Goal: Information Seeking & Learning: Learn about a topic

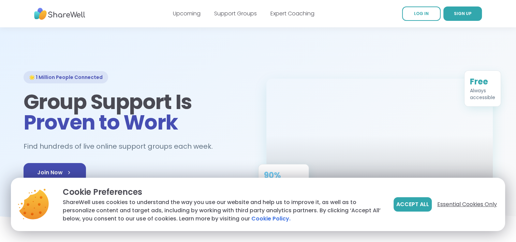
click at [459, 203] on span "Essential Cookies Only" at bounding box center [468, 204] width 60 height 8
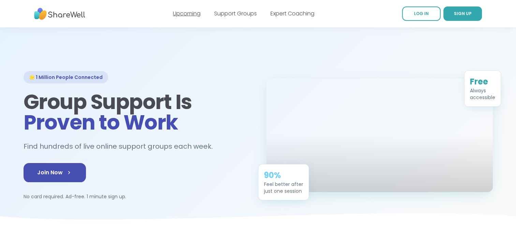
click at [190, 15] on link "Upcoming" at bounding box center [187, 14] width 28 height 8
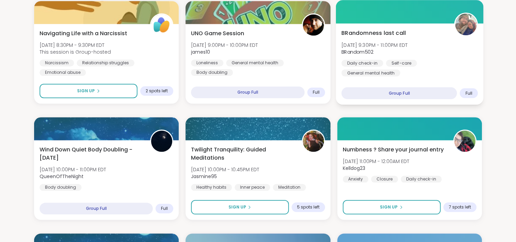
scroll to position [683, 0]
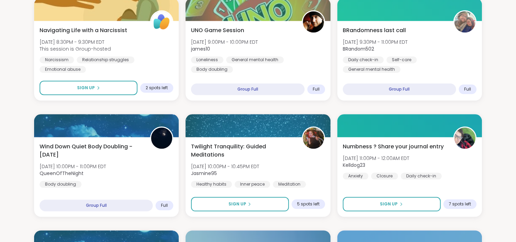
click at [510, 96] on section "Search Filter All Growth Mental Health Relationships Life Events Physical Healt…" at bounding box center [258, 81] width 516 height 1473
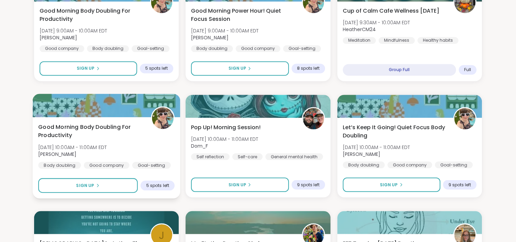
scroll to position [1229, 0]
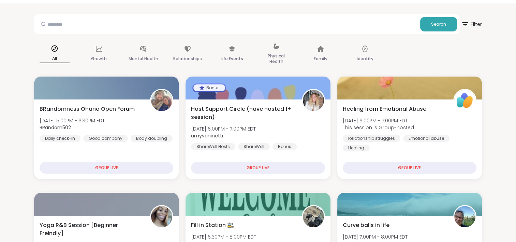
scroll to position [0, 0]
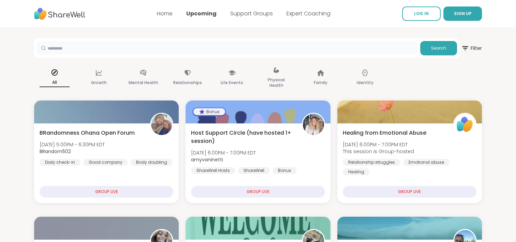
click at [382, 45] on input "text" at bounding box center [227, 48] width 381 height 14
type input "**********"
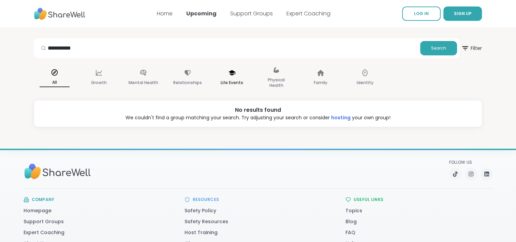
click at [220, 73] on div "Life Events" at bounding box center [232, 78] width 41 height 34
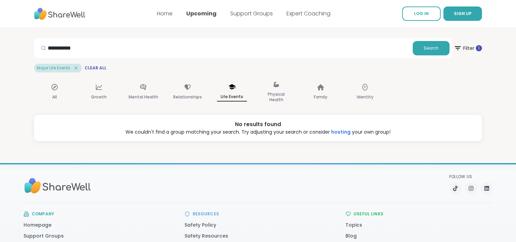
click at [230, 90] on icon at bounding box center [232, 87] width 8 height 8
drag, startPoint x: 104, startPoint y: 45, endPoint x: 49, endPoint y: 51, distance: 54.9
click at [49, 51] on div "**********" at bounding box center [223, 48] width 373 height 14
click at [234, 95] on p "Life Events" at bounding box center [232, 96] width 30 height 9
click at [234, 89] on icon at bounding box center [232, 87] width 8 height 8
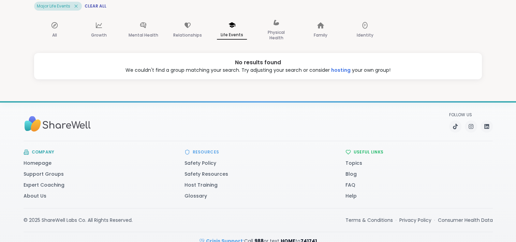
scroll to position [68, 0]
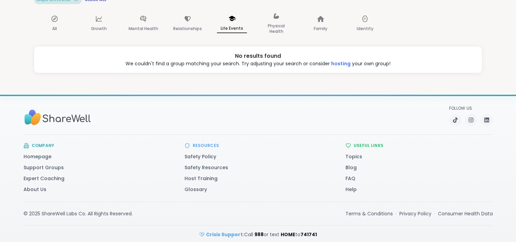
click at [418, 40] on div "All Growth Mental Health Relationships Life Events Physical Health Family Ident…" at bounding box center [258, 24] width 448 height 34
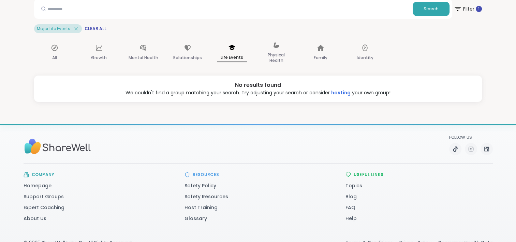
scroll to position [0, 0]
